Goal: Task Accomplishment & Management: Manage account settings

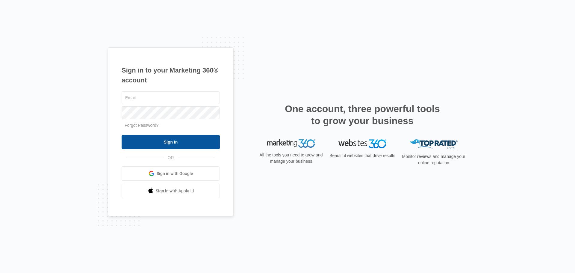
type input "[EMAIL_ADDRESS][DOMAIN_NAME]"
click at [189, 137] on input "Sign In" at bounding box center [171, 142] width 98 height 14
